Goal: Task Accomplishment & Management: Manage account settings

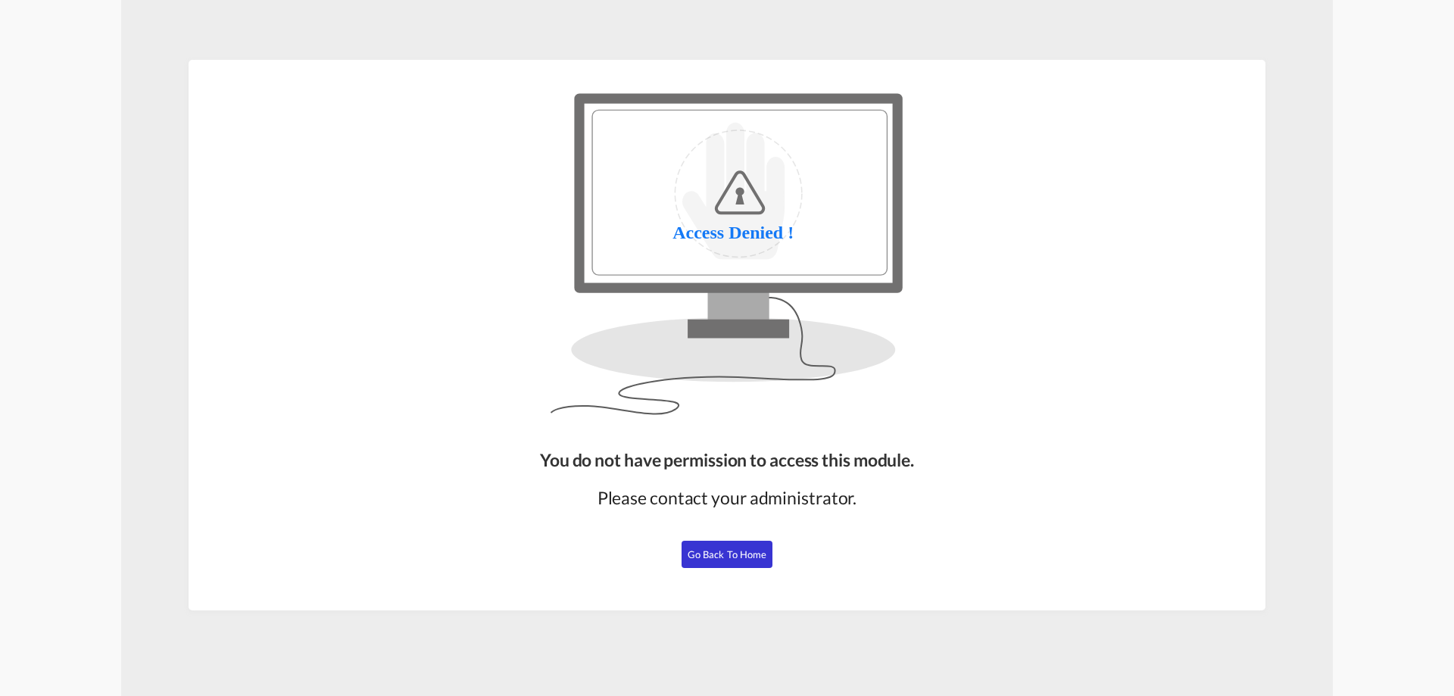
click at [689, 546] on button "Go Back to Home" at bounding box center [726, 554] width 91 height 27
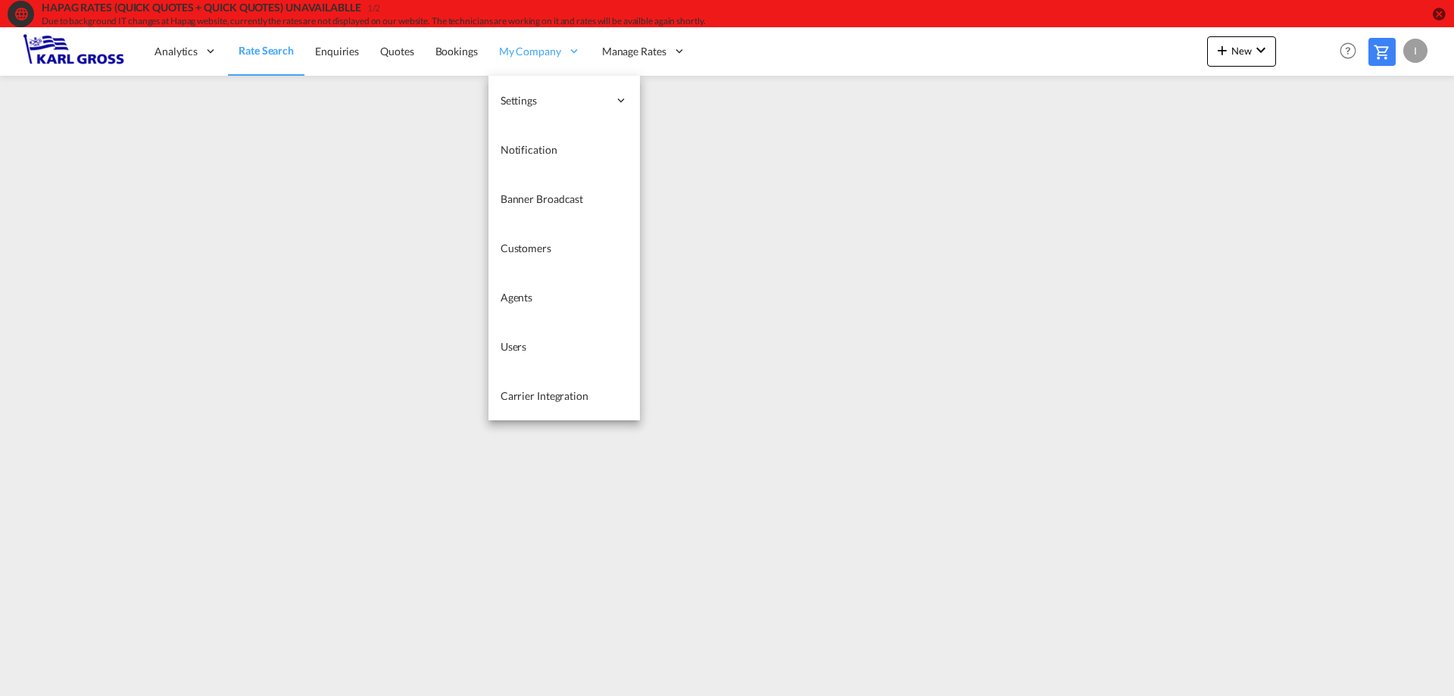
click at [534, 52] on span "My Company" at bounding box center [530, 51] width 62 height 15
click at [550, 400] on span "Carrier Integration" at bounding box center [544, 395] width 88 height 13
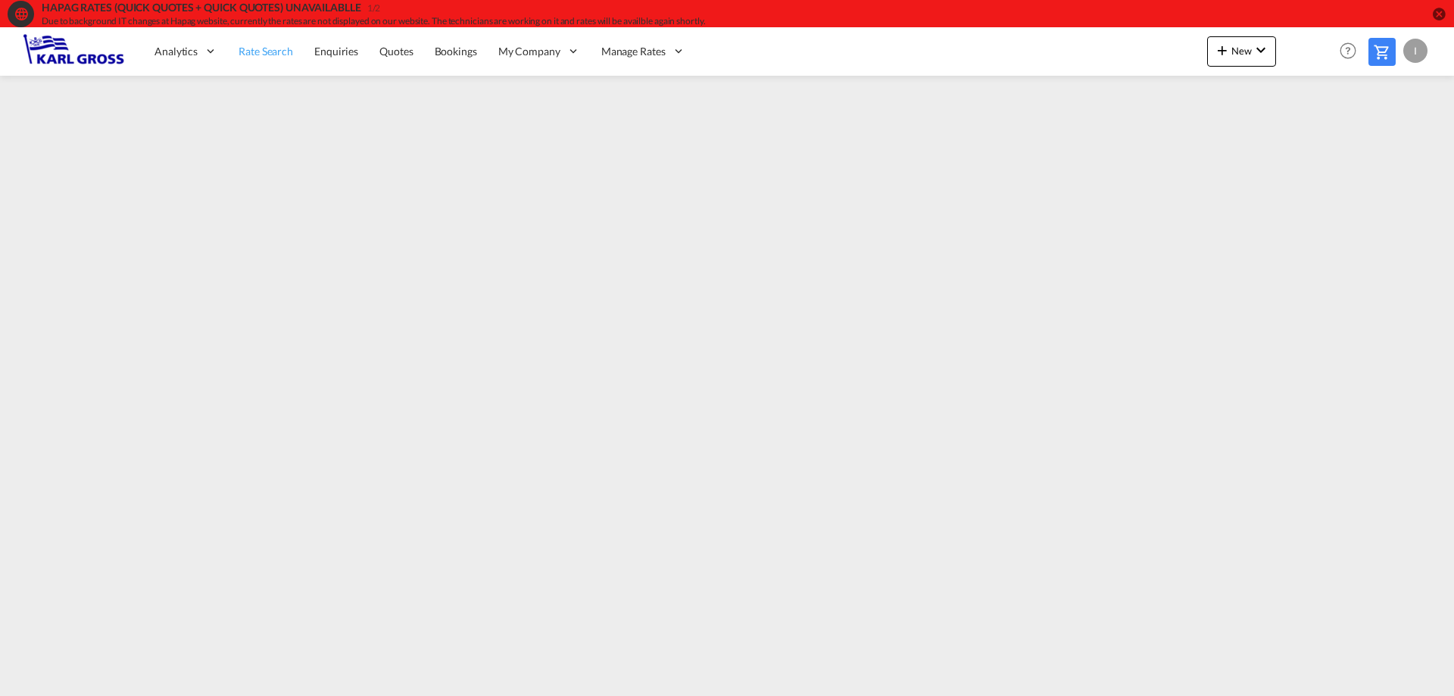
click at [263, 53] on span "Rate Search" at bounding box center [265, 51] width 55 height 13
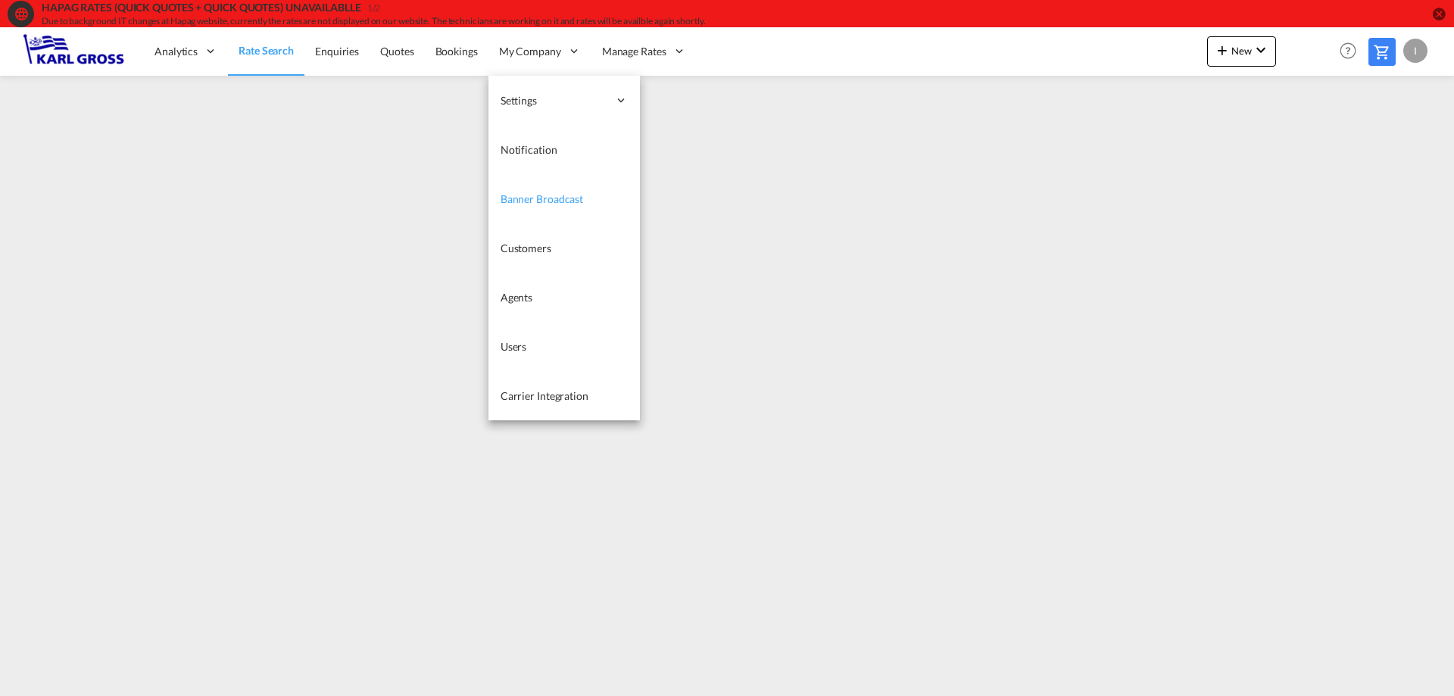
click at [543, 203] on span "Banner Broadcast" at bounding box center [541, 198] width 83 height 13
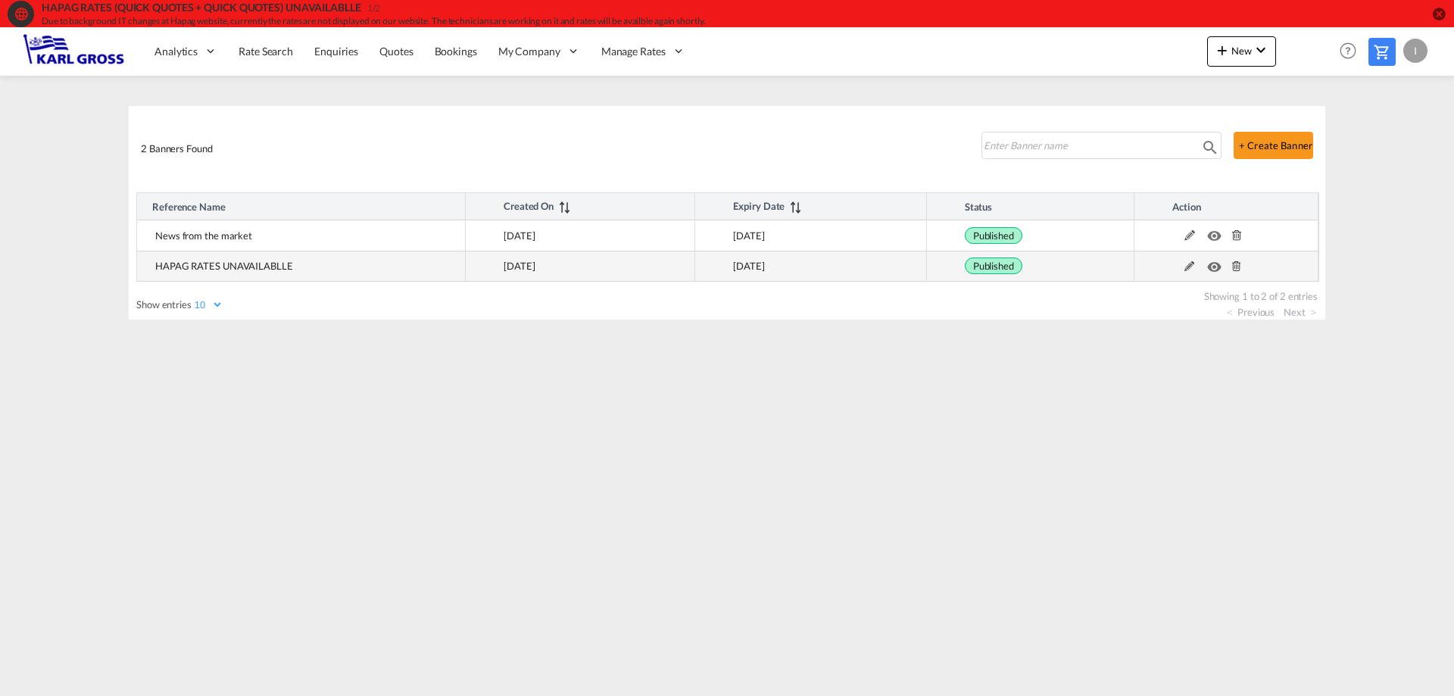
click at [1237, 266] on md-icon at bounding box center [1236, 266] width 20 height 11
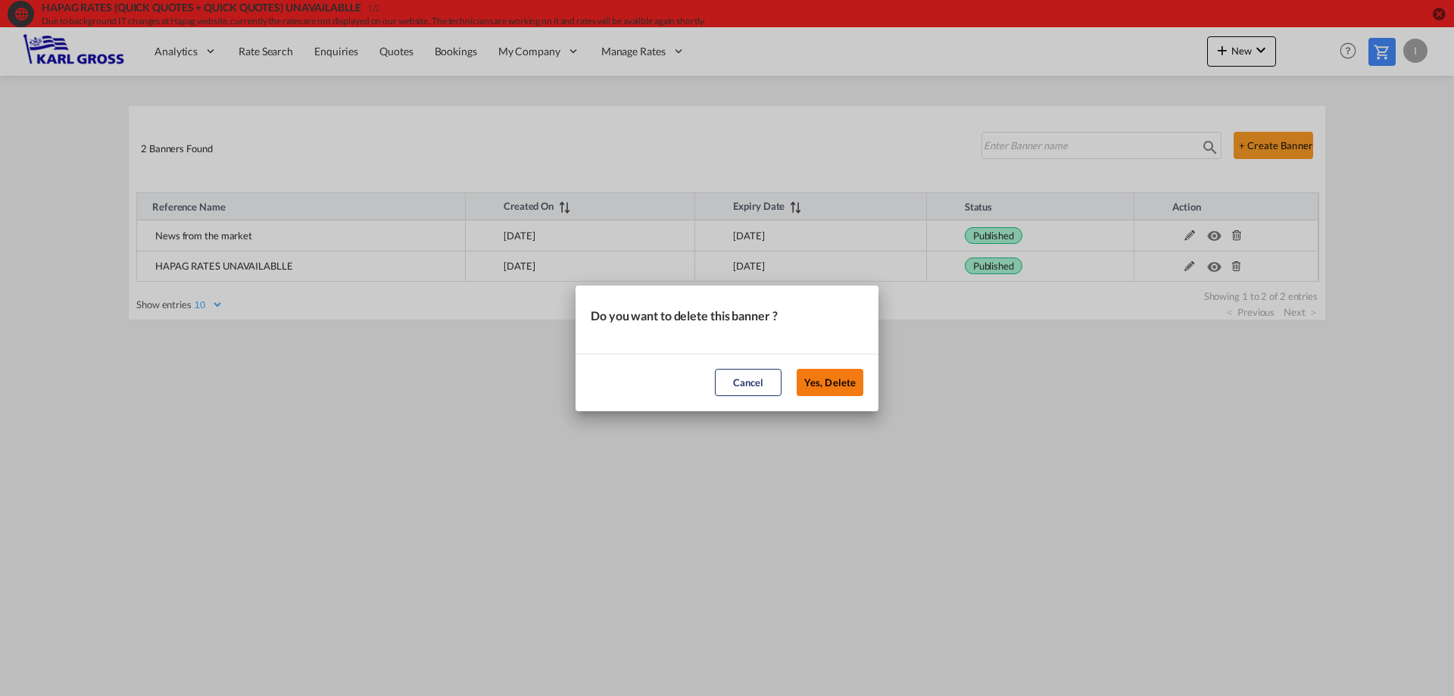
click at [840, 383] on button "Yes, Delete" at bounding box center [829, 382] width 67 height 27
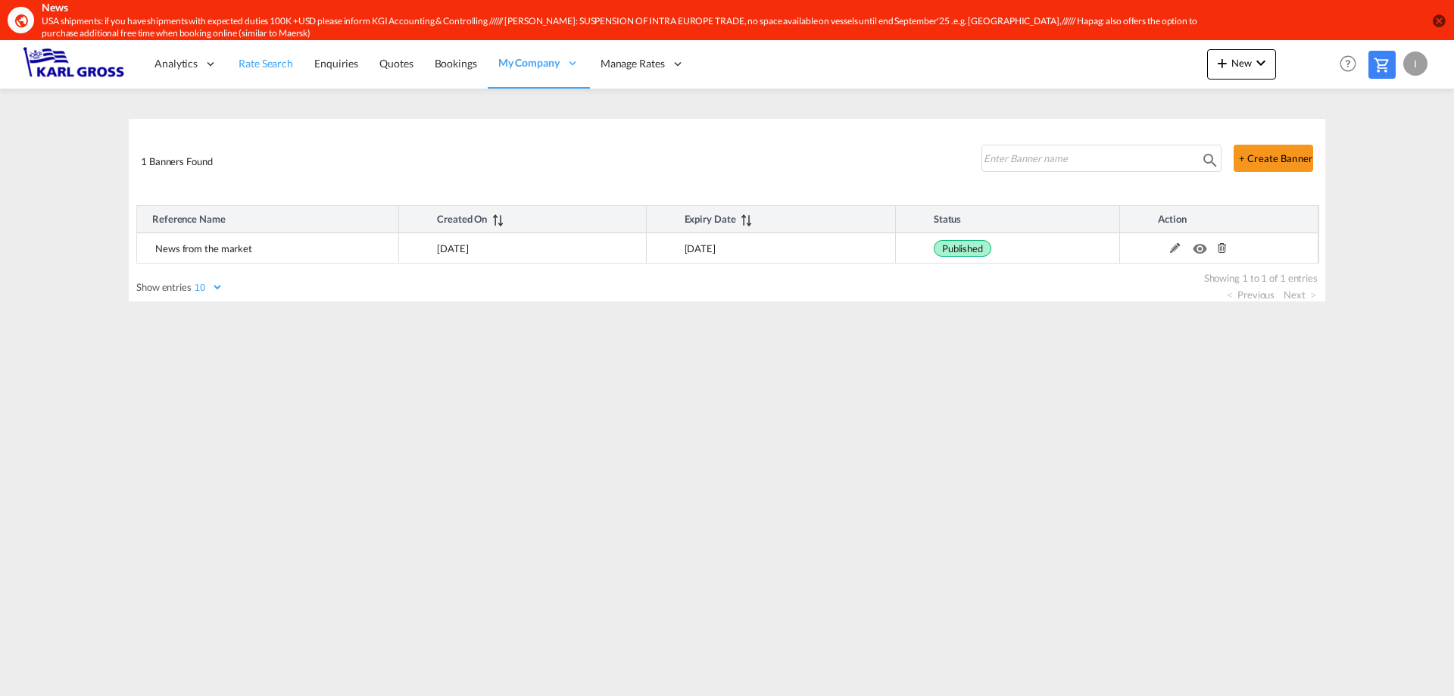
click at [248, 65] on span "Rate Search" at bounding box center [265, 63] width 55 height 13
